Goal: Information Seeking & Learning: Learn about a topic

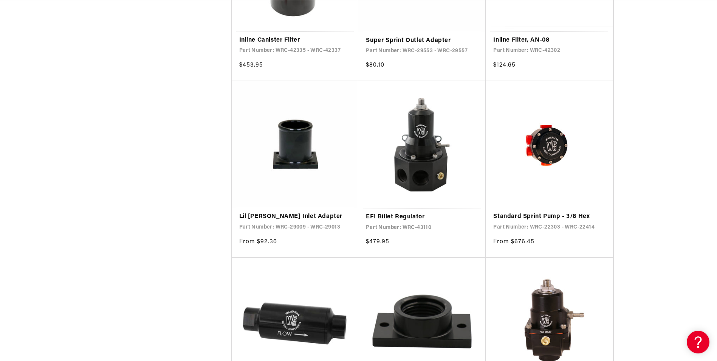
scroll to position [1248, 0]
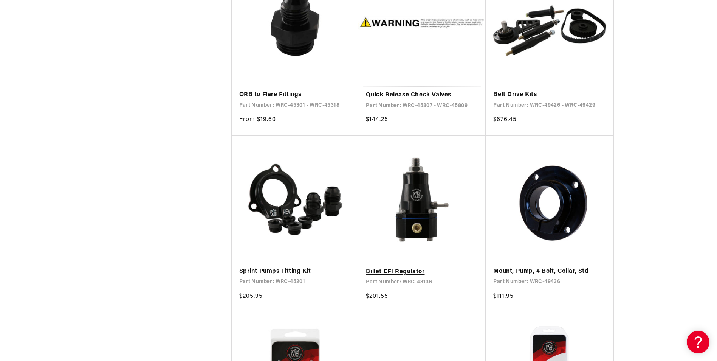
click at [384, 270] on link "Billet EFI Regulator" at bounding box center [422, 272] width 112 height 10
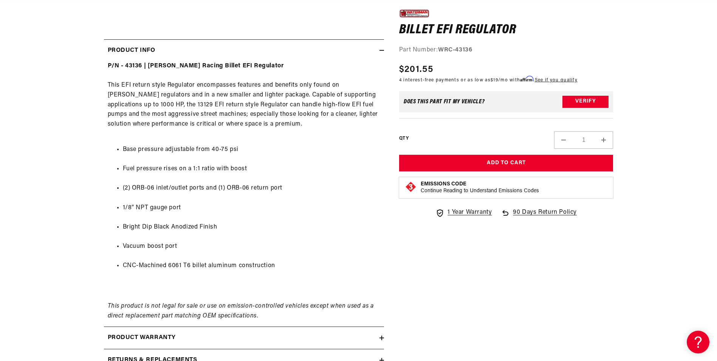
scroll to position [0, 479]
click at [33, 170] on section "0.0 star rating Write a review Billet EFI Regulator Billet EFI Regulator 0.0 st…" at bounding box center [358, 70] width 717 height 626
